Goal: Information Seeking & Learning: Check status

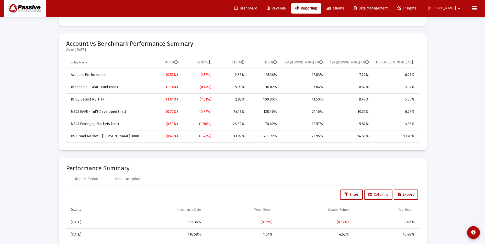
scroll to position [7, 0]
click at [257, 10] on span "Dashboard" at bounding box center [245, 8] width 23 height 4
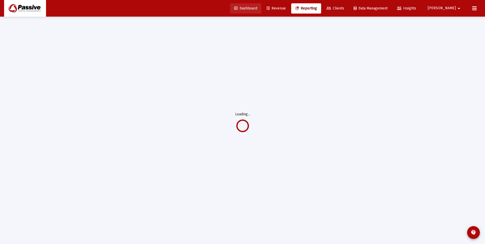
scroll to position [17, 0]
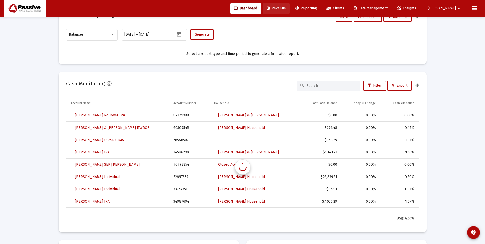
click at [286, 10] on span "Revenue" at bounding box center [276, 8] width 19 height 4
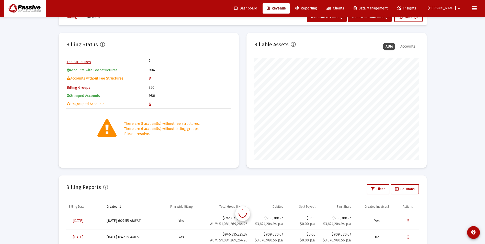
scroll to position [96, 0]
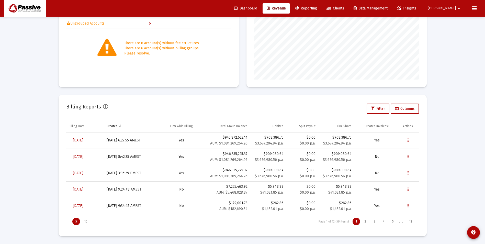
drag, startPoint x: 222, startPoint y: 136, endPoint x: 247, endPoint y: 137, distance: 25.6
click at [247, 137] on div "$945,872,622.11 AUM: $1,081,269,264.26" at bounding box center [227, 140] width 41 height 11
drag, startPoint x: 247, startPoint y: 137, endPoint x: 351, endPoint y: 138, distance: 103.8
click at [351, 138] on div "$908,386.75" at bounding box center [336, 137] width 31 height 5
click at [49, 131] on div "Loading... Billing Invoices Run One Off Billing Run Firm-Wide Billing Settings …" at bounding box center [242, 74] width 485 height 340
